Goal: Task Accomplishment & Management: Manage account settings

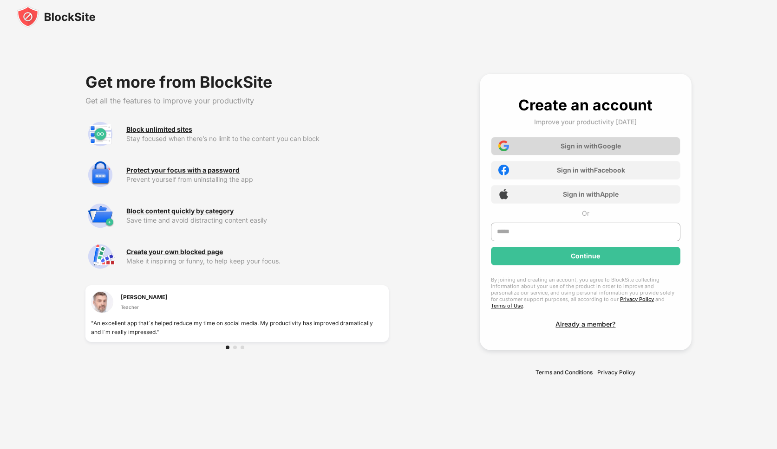
click at [553, 150] on div "Sign in with Google" at bounding box center [585, 146] width 189 height 19
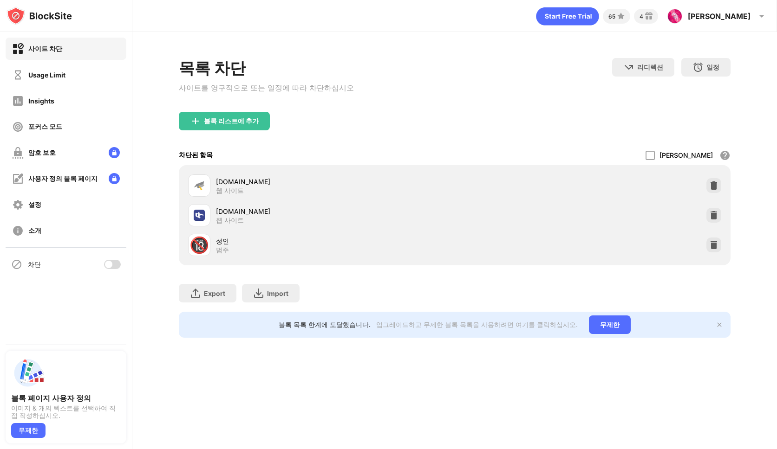
click at [327, 142] on div "블록 리스트에 추가" at bounding box center [454, 128] width 551 height 33
click at [250, 125] on div "블록 리스트에 추가" at bounding box center [224, 121] width 91 height 19
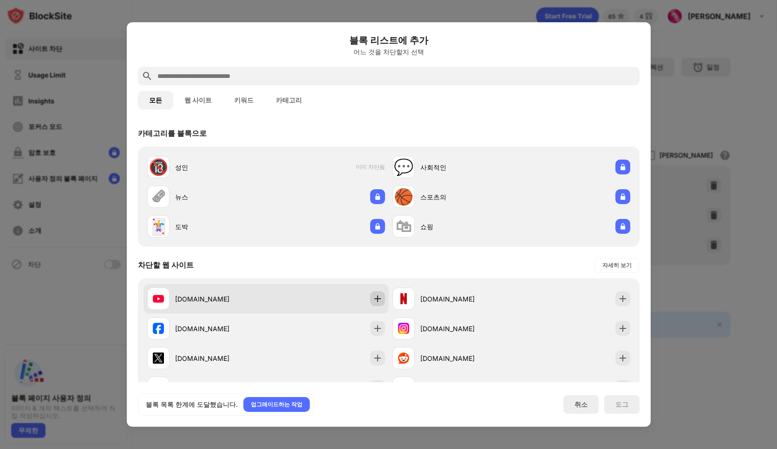
click at [373, 301] on img at bounding box center [377, 298] width 9 height 9
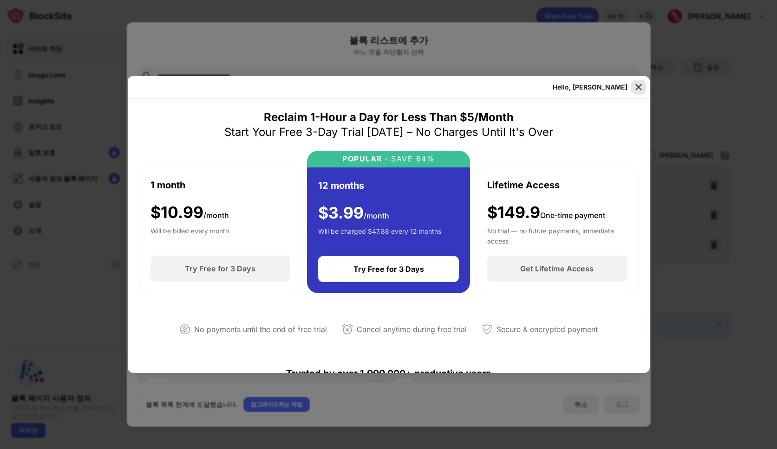
click at [637, 88] on img at bounding box center [638, 87] width 9 height 9
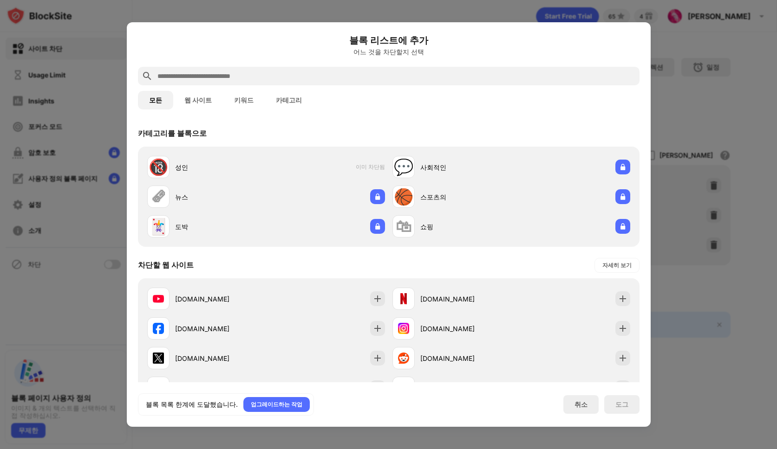
click at [675, 48] on div at bounding box center [388, 224] width 777 height 449
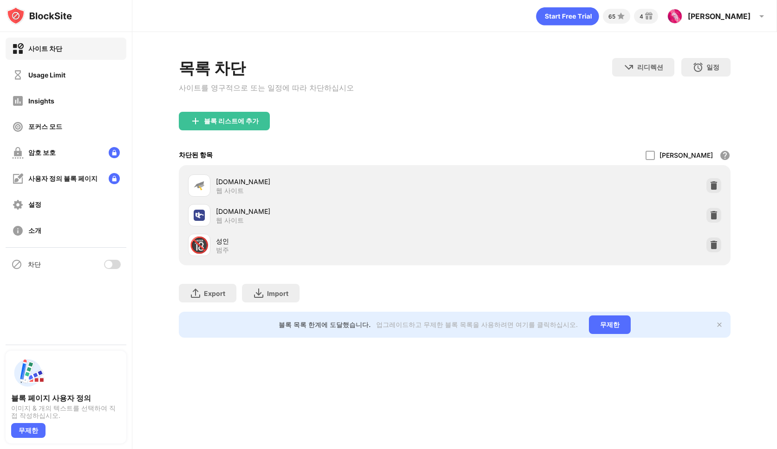
click at [117, 269] on div at bounding box center [112, 264] width 17 height 9
click at [116, 268] on div at bounding box center [115, 264] width 7 height 7
click at [710, 215] on img at bounding box center [713, 215] width 9 height 9
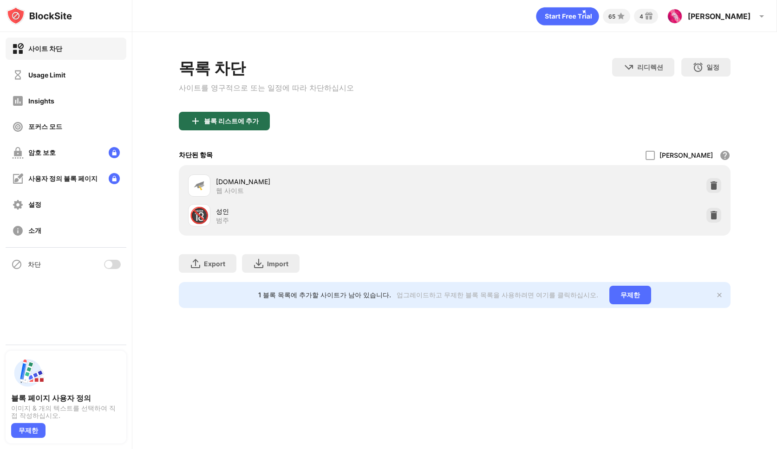
click at [240, 119] on div "블록 리스트에 추가" at bounding box center [231, 120] width 55 height 7
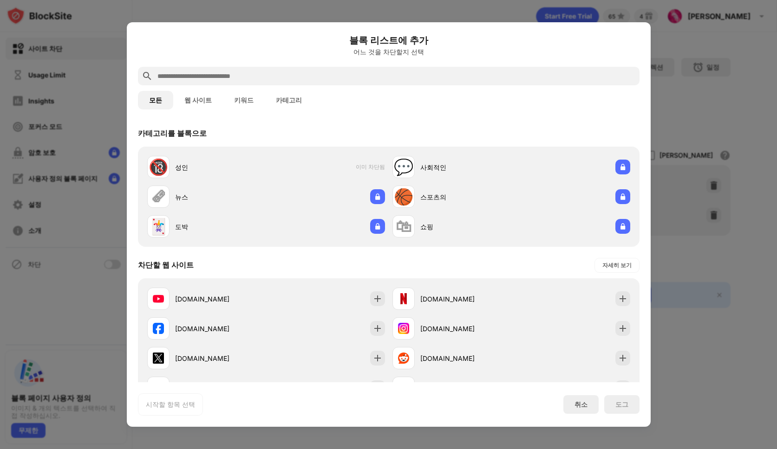
drag, startPoint x: 376, startPoint y: 300, endPoint x: 370, endPoint y: 268, distance: 33.0
click at [370, 277] on div "차단할 웹 사이트 자세히 보기 youtube.com netflix.com facebook.com instagram.com x.com reddi…" at bounding box center [388, 346] width 501 height 186
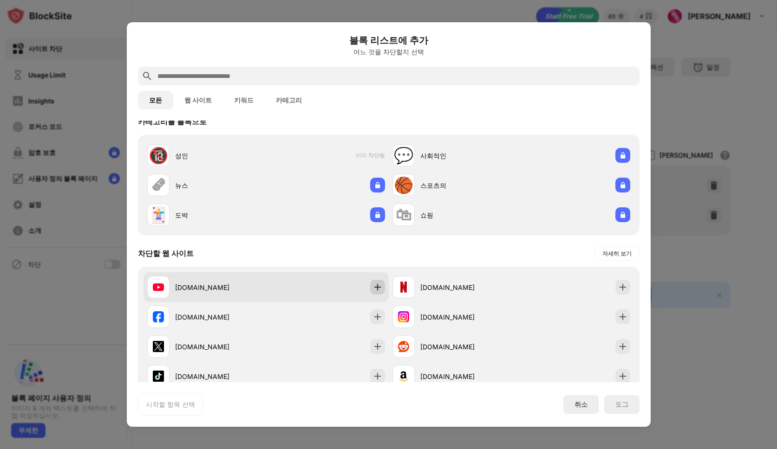
click at [377, 292] on img at bounding box center [377, 287] width 9 height 9
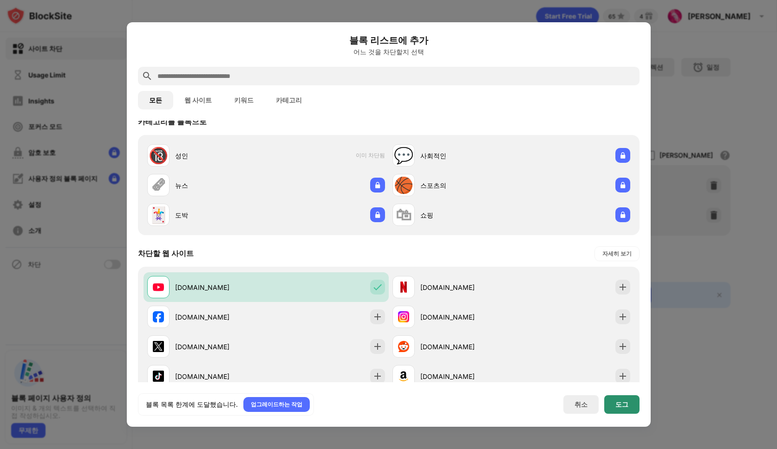
click at [624, 410] on div "도그" at bounding box center [621, 404] width 35 height 19
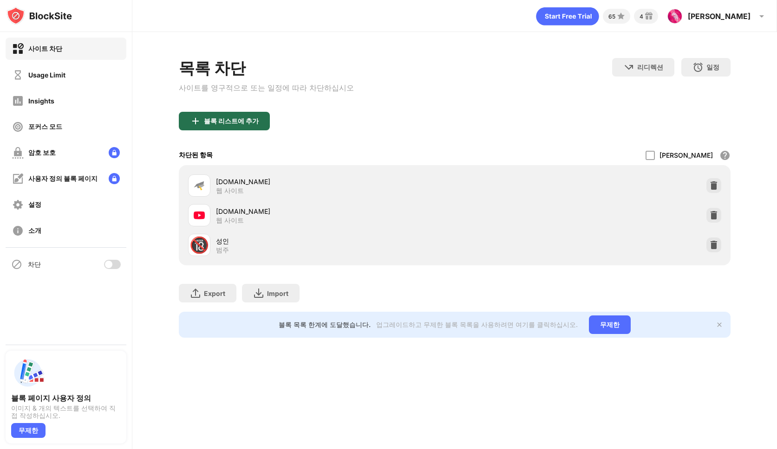
drag, startPoint x: 244, startPoint y: 119, endPoint x: 402, endPoint y: 117, distance: 157.8
click at [400, 117] on div "블록 리스트에 추가" at bounding box center [454, 128] width 551 height 33
click at [402, 117] on div "블록 리스트에 추가" at bounding box center [454, 128] width 551 height 33
click at [110, 265] on div at bounding box center [108, 264] width 7 height 7
click at [452, 127] on div "블록 리스트에 추가" at bounding box center [454, 128] width 551 height 33
